Goal: Task Accomplishment & Management: Complete application form

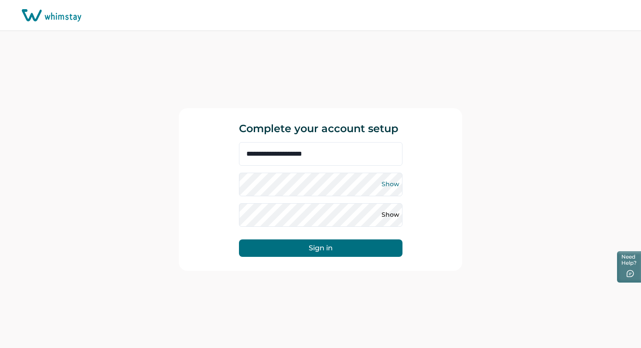
click at [392, 183] on button "Show" at bounding box center [391, 184] width 14 height 14
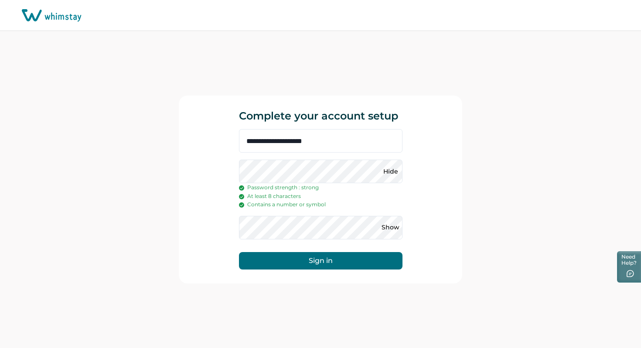
click at [221, 160] on div "**********" at bounding box center [320, 190] width 283 height 188
click at [390, 227] on button "Show" at bounding box center [391, 228] width 14 height 14
click at [310, 255] on button "Sign in" at bounding box center [321, 260] width 164 height 17
